Goal: Task Accomplishment & Management: Use online tool/utility

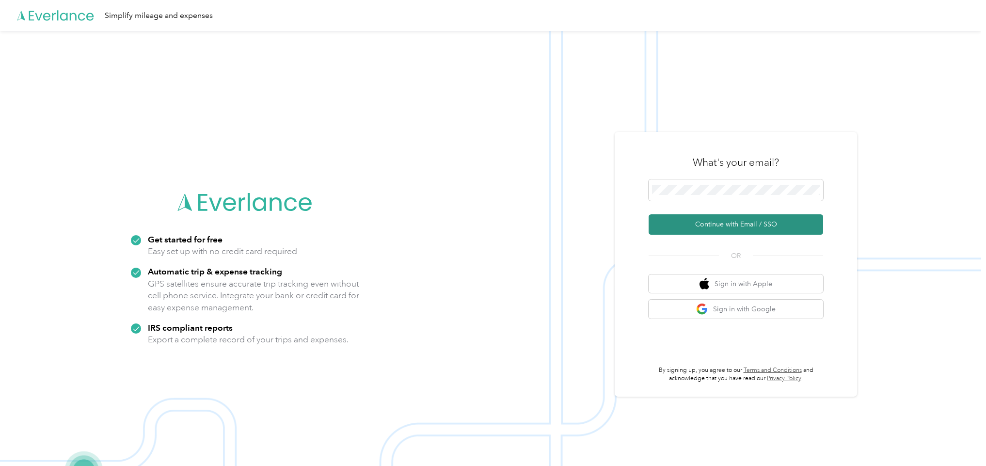
click at [709, 220] on button "Continue with Email / SSO" at bounding box center [736, 224] width 174 height 20
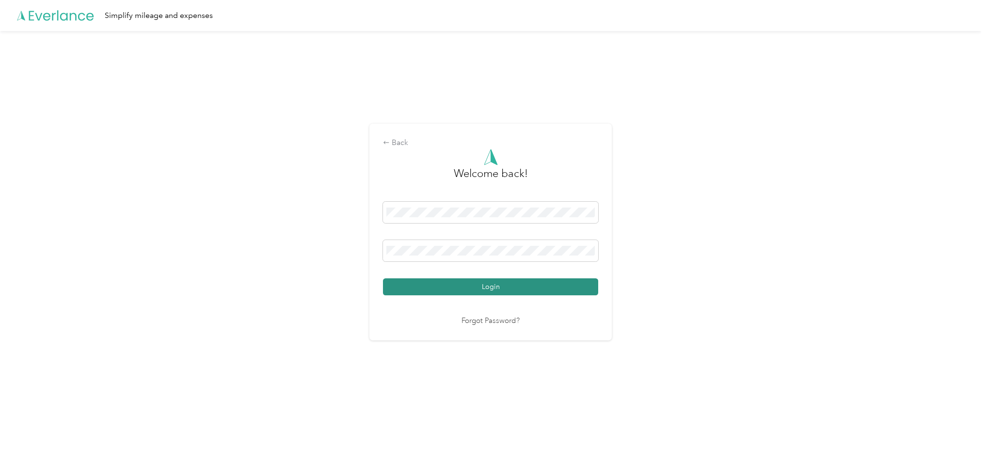
click at [499, 284] on button "Login" at bounding box center [490, 286] width 215 height 17
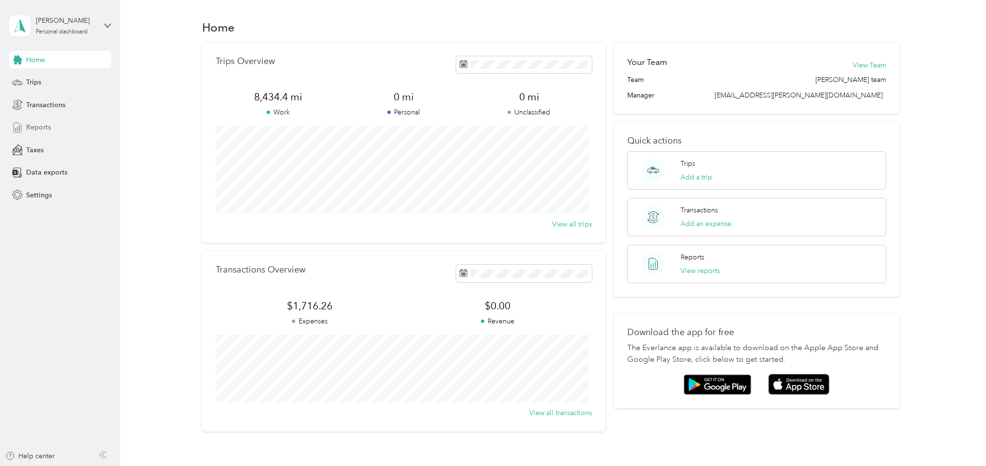
click at [16, 129] on icon at bounding box center [17, 127] width 11 height 11
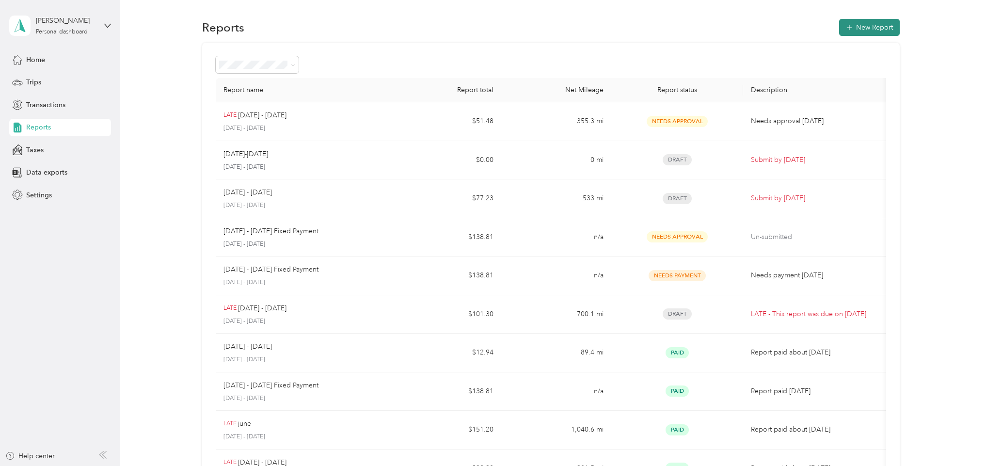
click at [862, 26] on button "New Report" at bounding box center [869, 27] width 61 height 17
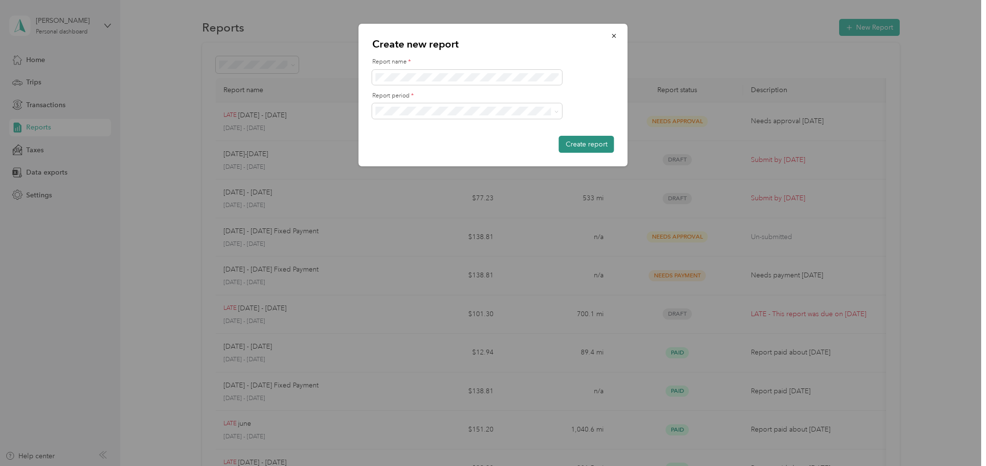
click at [587, 143] on button "Create report" at bounding box center [586, 144] width 55 height 17
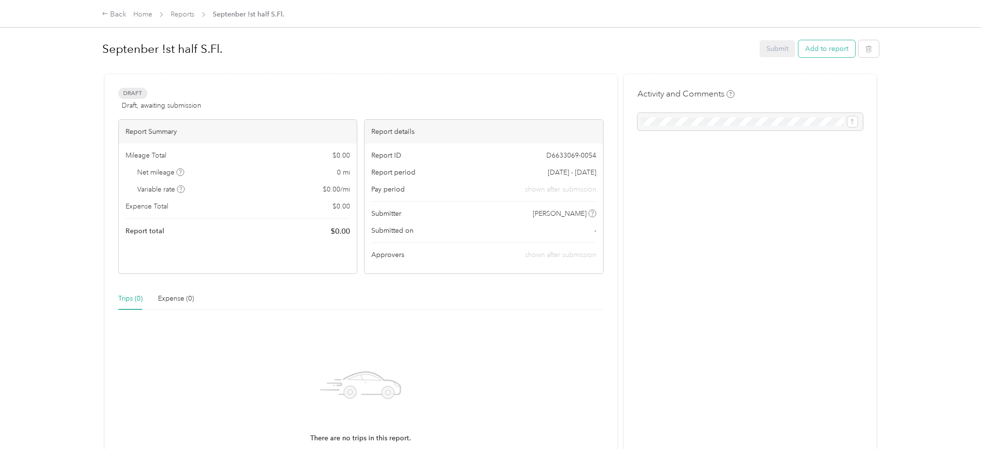
click at [808, 48] on button "Add to report" at bounding box center [826, 48] width 57 height 17
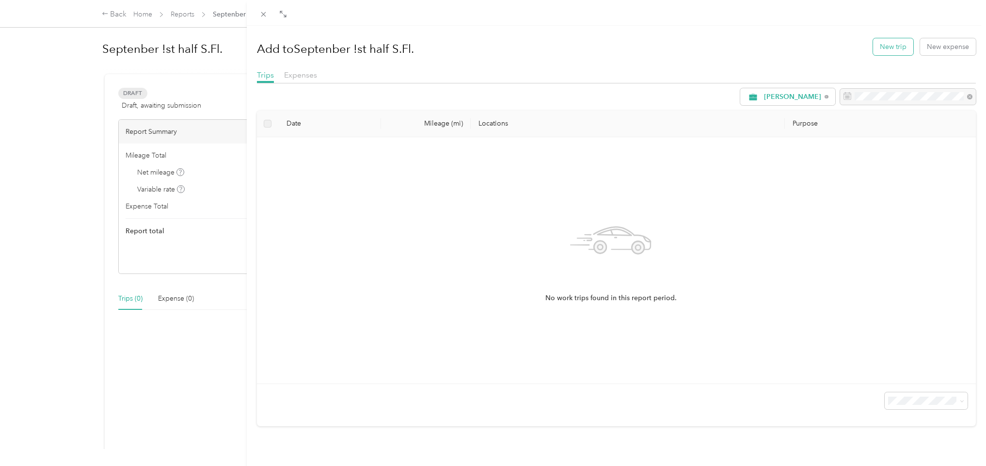
click at [873, 44] on button "New trip" at bounding box center [893, 46] width 40 height 17
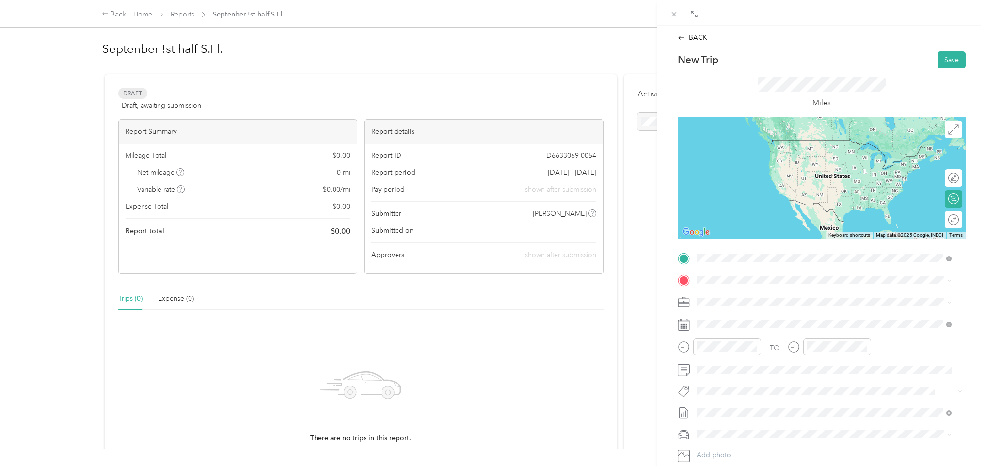
click at [733, 295] on span "[STREET_ADDRESS][PERSON_NAME][US_STATE]" at bounding box center [789, 293] width 151 height 9
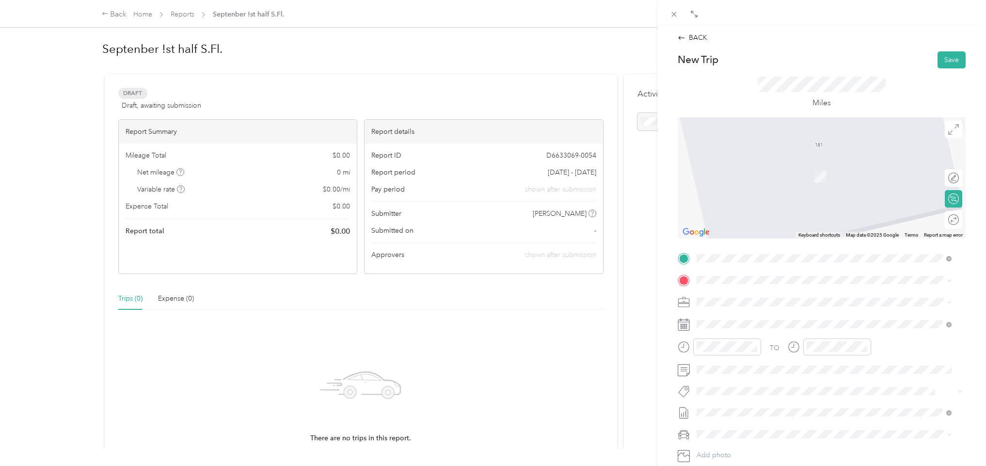
click at [734, 316] on span "[STREET_ADDRESS][US_STATE]" at bounding box center [762, 311] width 97 height 9
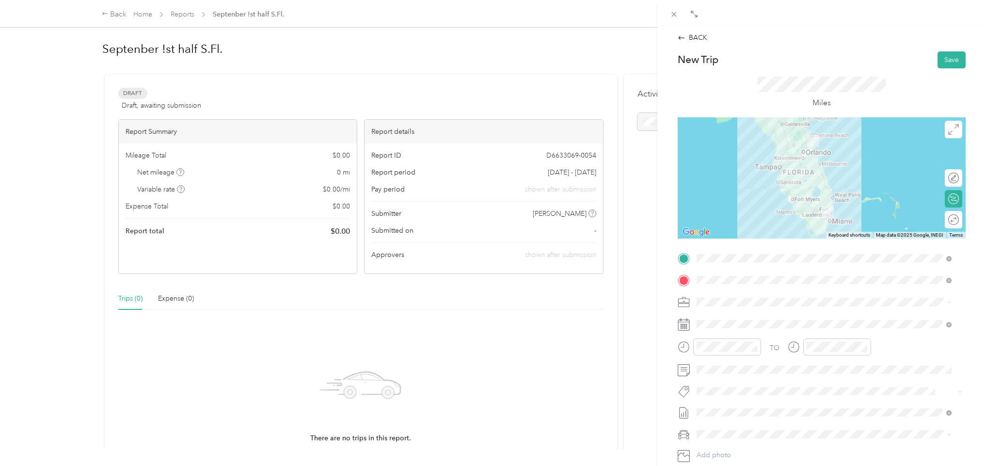
click at [824, 211] on img at bounding box center [828, 212] width 12 height 12
click at [819, 184] on div at bounding box center [822, 177] width 288 height 121
click at [810, 149] on div at bounding box center [822, 177] width 288 height 121
click at [810, 155] on div at bounding box center [822, 177] width 288 height 121
click at [823, 209] on img at bounding box center [828, 212] width 12 height 12
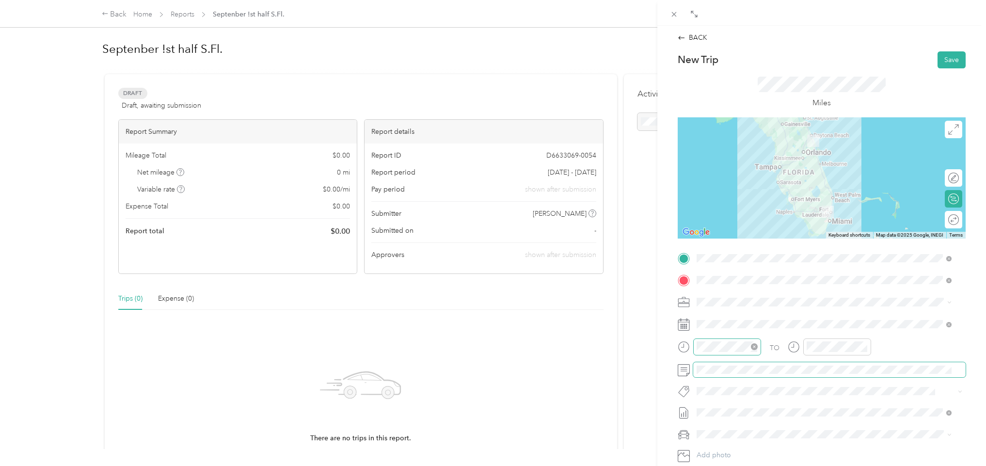
click at [730, 339] on div at bounding box center [727, 346] width 68 height 17
click at [704, 297] on div "10" at bounding box center [706, 299] width 23 height 14
click at [733, 253] on div "30" at bounding box center [734, 258] width 23 height 14
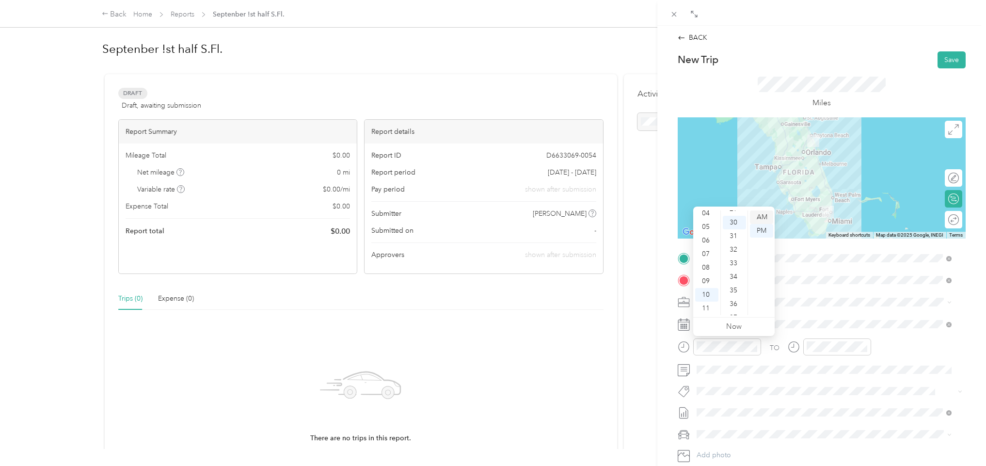
scroll to position [407, 0]
click at [762, 214] on div "AM" at bounding box center [761, 217] width 23 height 14
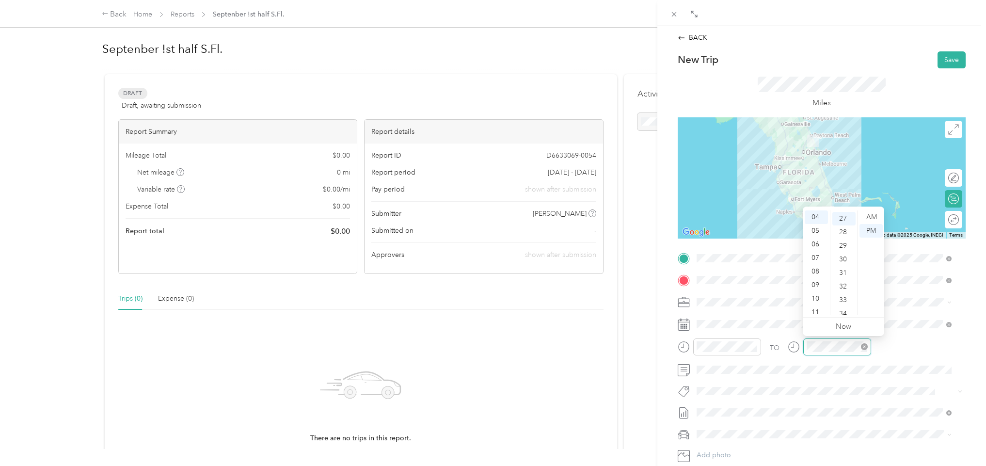
scroll to position [366, 0]
click at [864, 348] on icon "close-circle" at bounding box center [864, 346] width 7 height 7
click at [810, 217] on div "02" at bounding box center [816, 219] width 23 height 14
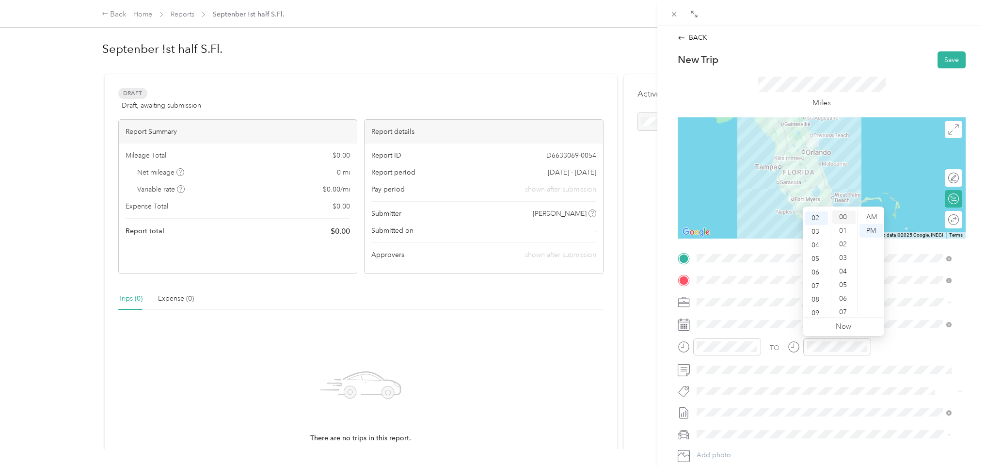
click at [843, 214] on div "00" at bounding box center [843, 217] width 23 height 14
click at [878, 47] on div "BACK New Trip Save This trip cannot be edited because it is either under review…" at bounding box center [821, 258] width 308 height 452
click at [941, 57] on button "Save" at bounding box center [951, 59] width 28 height 17
